Goal: Task Accomplishment & Management: Use online tool/utility

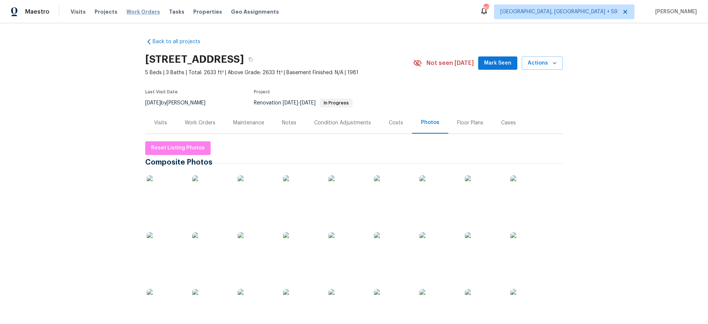
click at [138, 13] on span "Work Orders" at bounding box center [143, 11] width 34 height 7
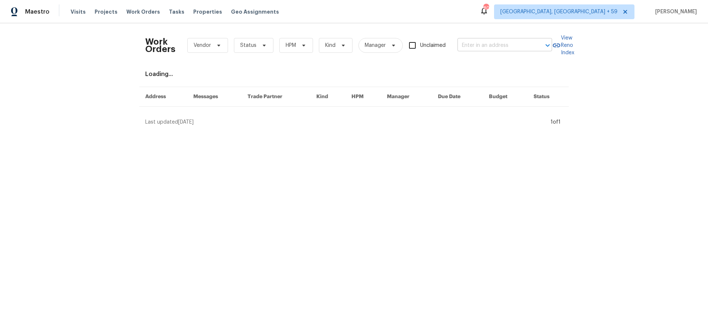
click at [533, 44] on div "​" at bounding box center [504, 45] width 95 height 11
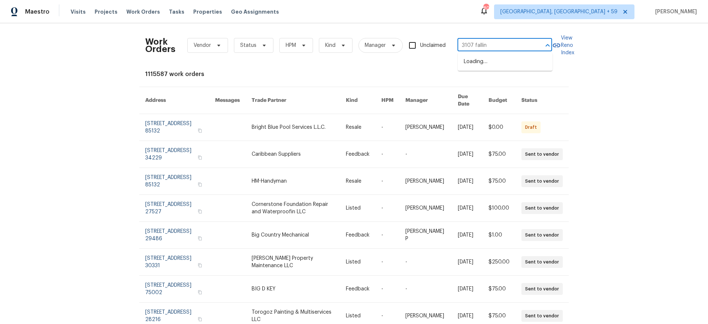
type input "3107 falling"
click at [505, 61] on li "[STREET_ADDRESS]" at bounding box center [505, 62] width 95 height 12
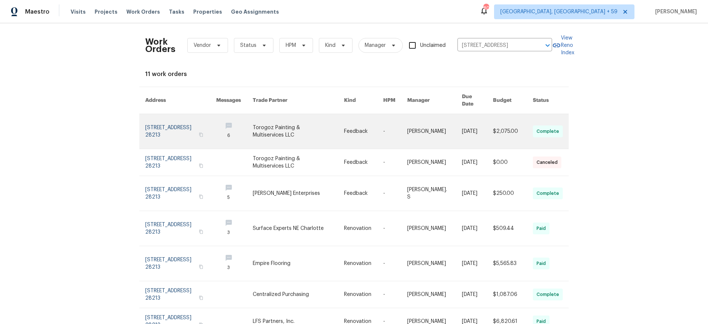
click at [181, 121] on link at bounding box center [180, 131] width 71 height 35
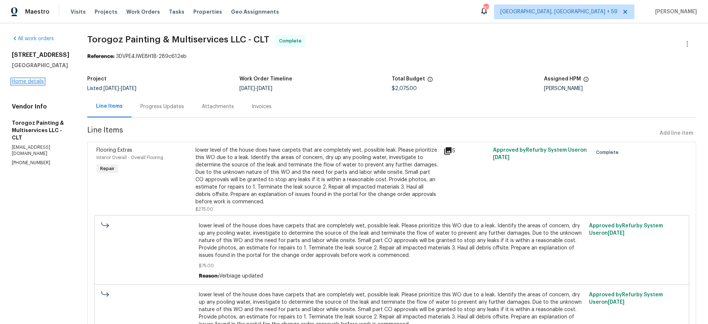
click at [35, 81] on link "Home details" at bounding box center [28, 81] width 32 height 5
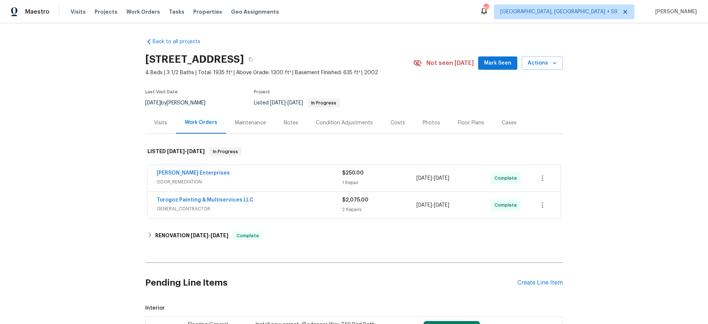
click at [291, 198] on div "Torogoz Painting & Multiservices LLC" at bounding box center [249, 201] width 185 height 9
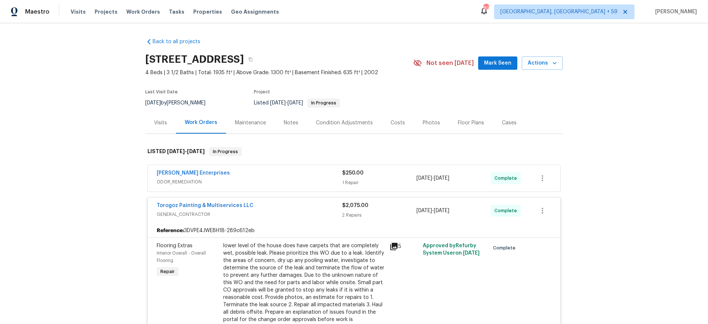
click at [291, 198] on div "Torogoz Painting & Multiservices LLC GENERAL_CONTRACTOR $2,075.00 2 Repairs [DA…" at bounding box center [354, 211] width 412 height 27
click at [287, 170] on div "[PERSON_NAME] Enterprises" at bounding box center [249, 174] width 185 height 9
